Goal: Information Seeking & Learning: Learn about a topic

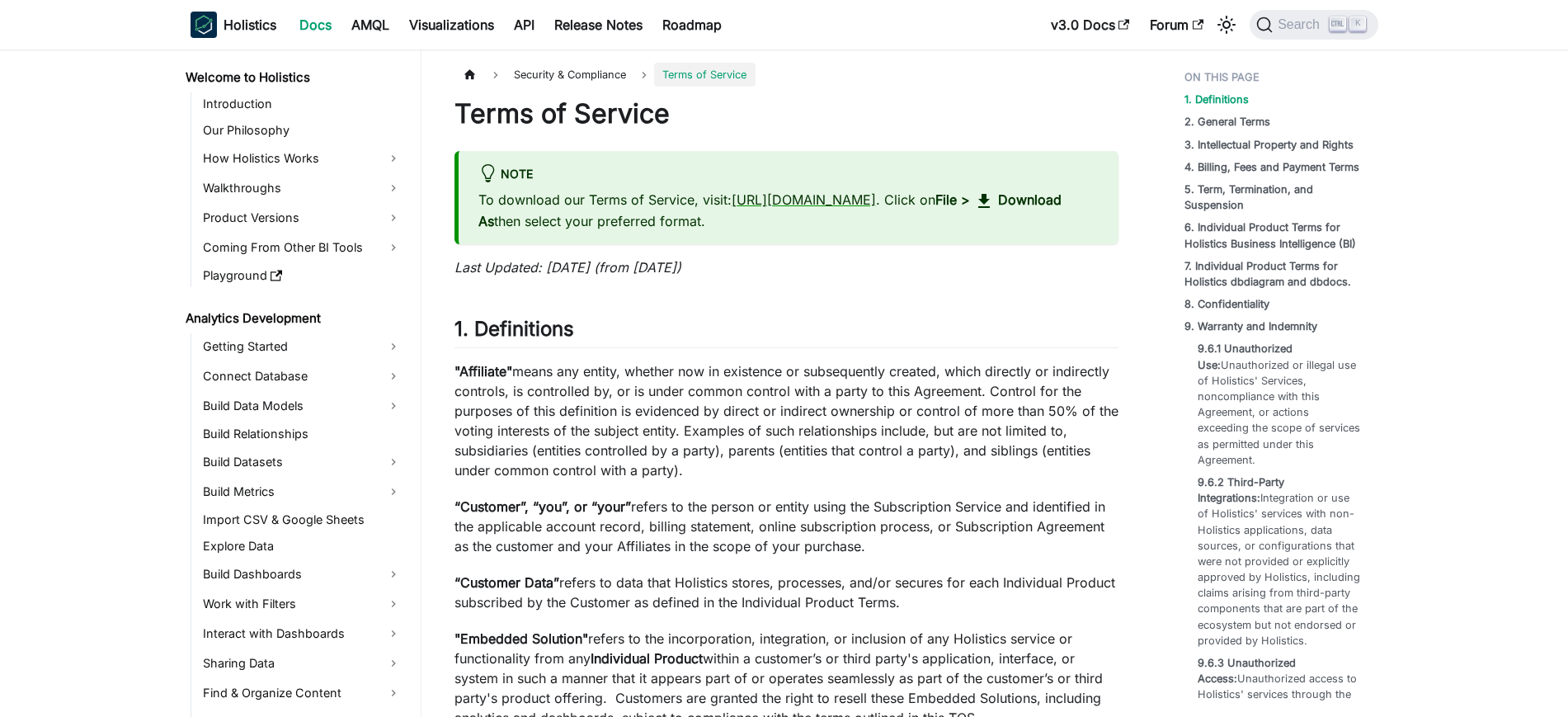
scroll to position [1635, 0]
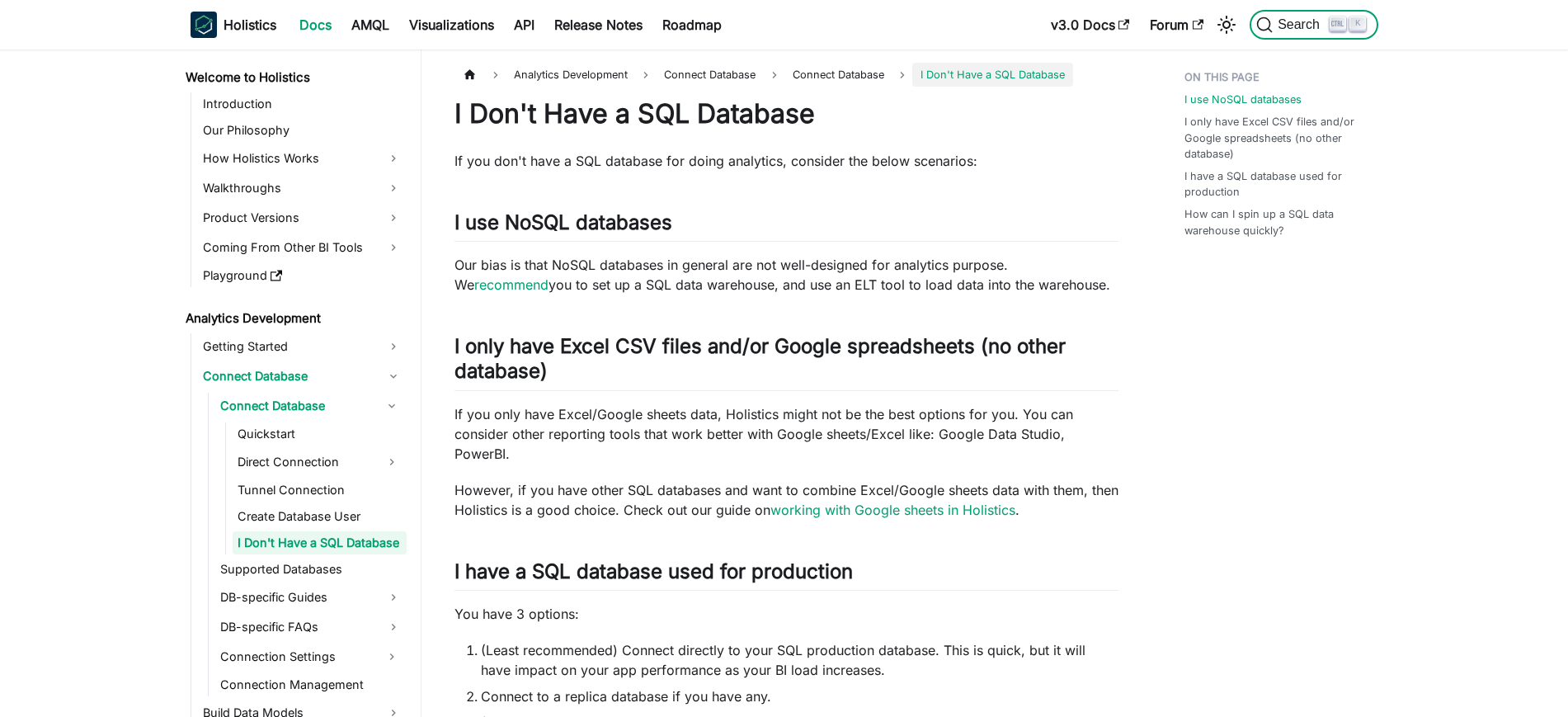
click at [1287, 25] on span "Search" at bounding box center [1301, 24] width 57 height 15
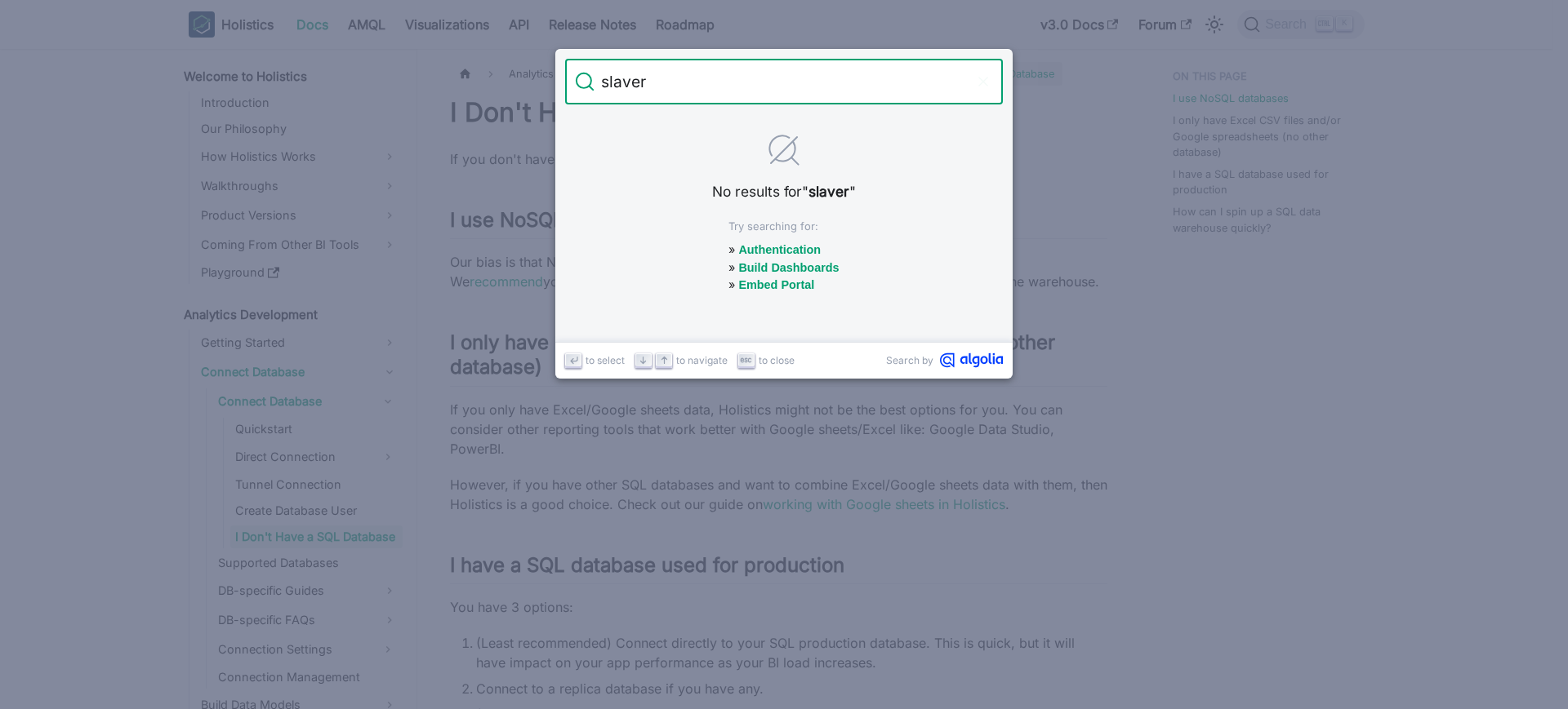
type input "slaver"
click at [984, 86] on icon "Clear the query" at bounding box center [983, 81] width 17 height 17
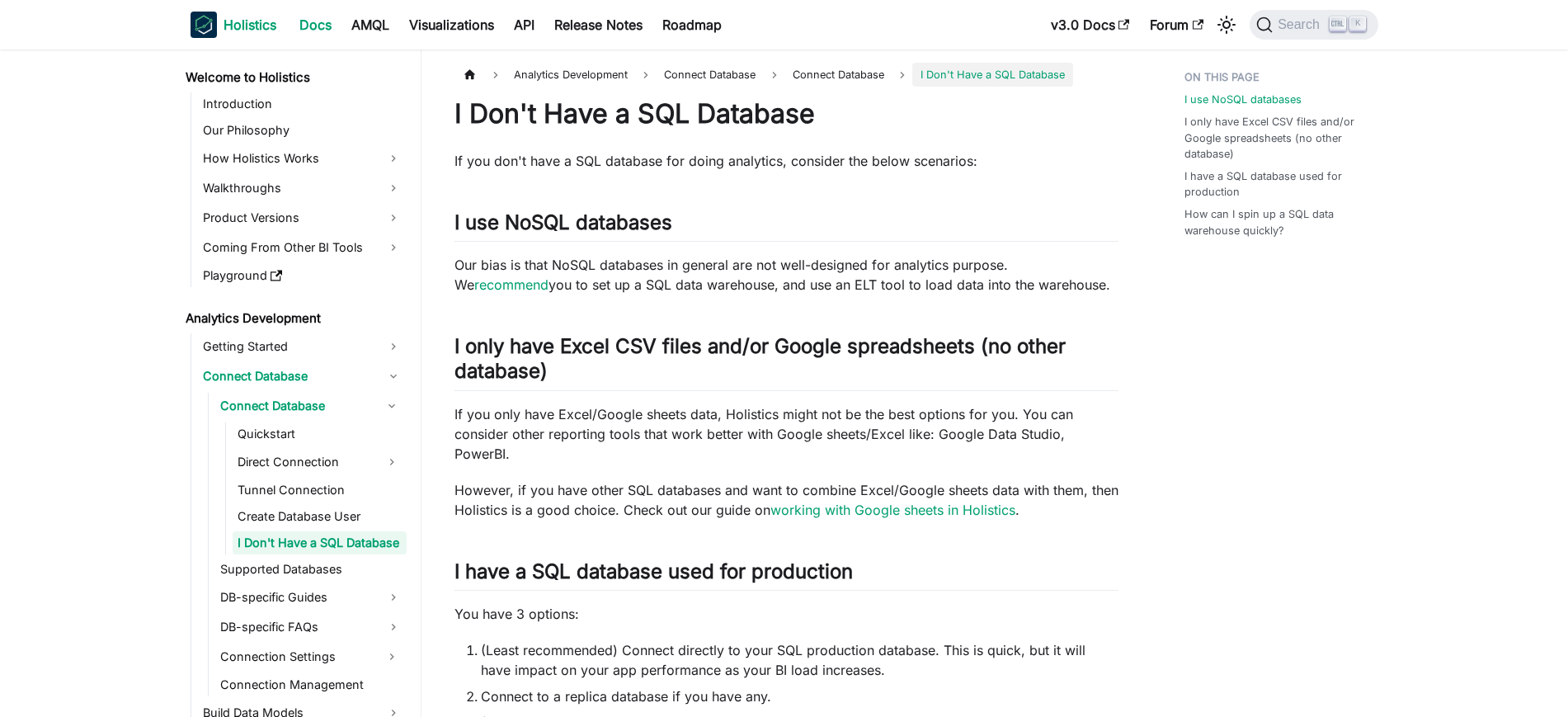
click at [260, 19] on b "Holistics" at bounding box center [250, 25] width 53 height 20
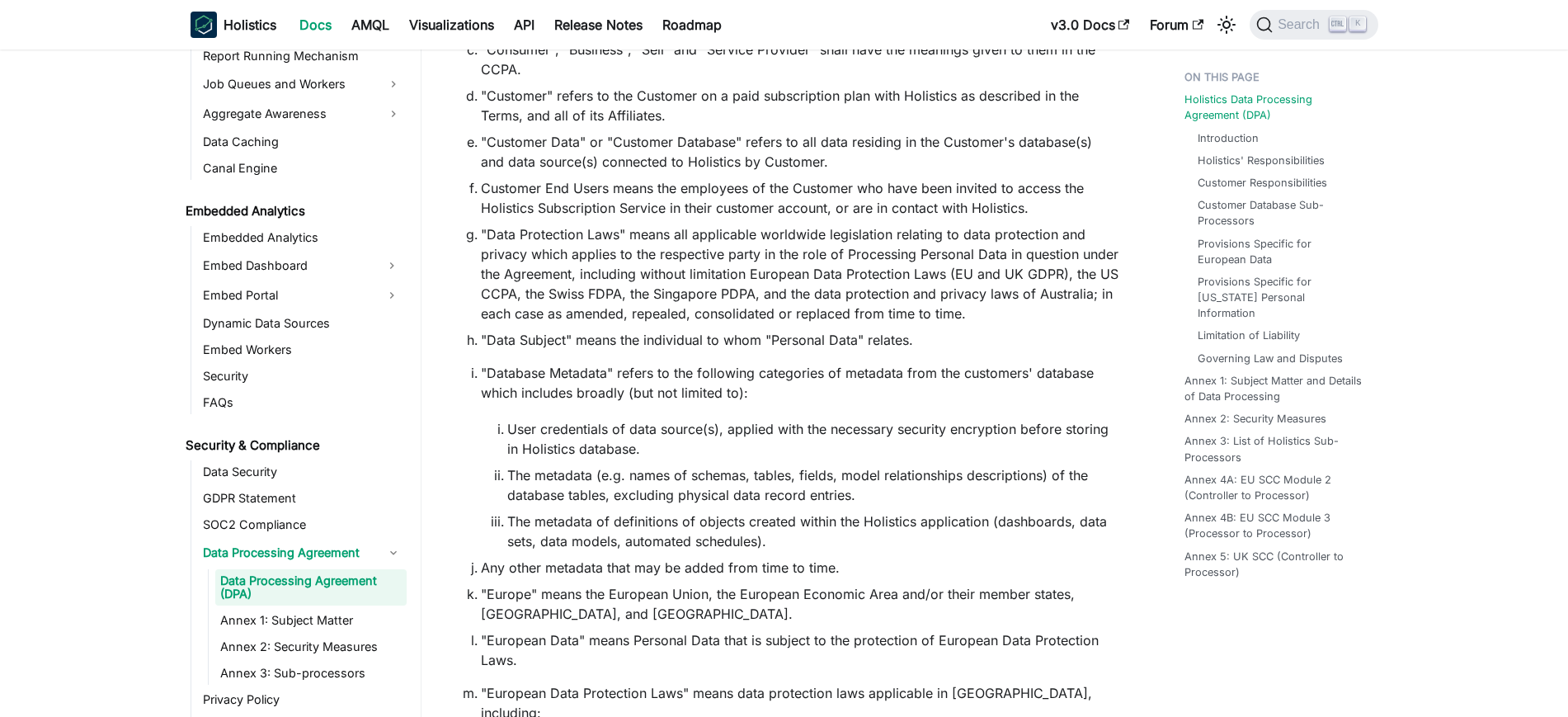
scroll to position [1648, 0]
